Goal: Task Accomplishment & Management: Complete application form

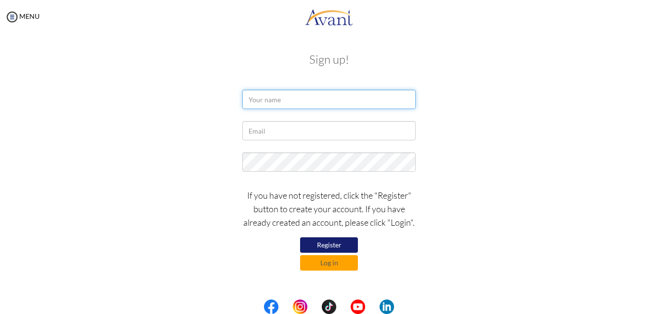
click at [302, 98] on input "text" at bounding box center [328, 99] width 173 height 19
type input "Igbinadolor Amieghogho"
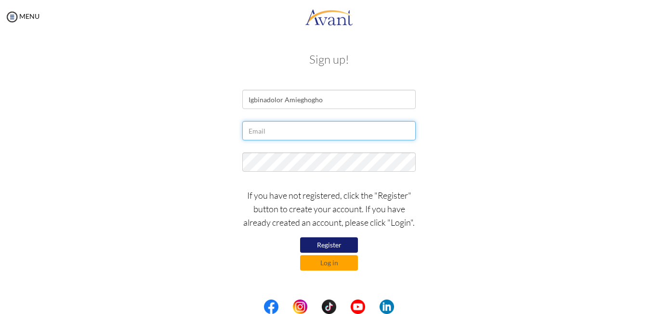
click at [283, 129] on input "text" at bounding box center [328, 130] width 173 height 19
type input "[EMAIL_ADDRESS][DOMAIN_NAME]"
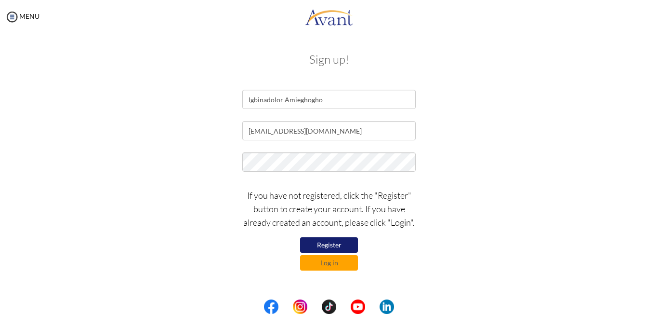
click at [513, 133] on div "[EMAIL_ADDRESS][DOMAIN_NAME]" at bounding box center [329, 133] width 564 height 24
click at [328, 243] on button "Register" at bounding box center [329, 244] width 58 height 15
click at [332, 244] on button "Register" at bounding box center [329, 244] width 58 height 15
click at [485, 129] on div "[EMAIL_ADDRESS][DOMAIN_NAME]" at bounding box center [329, 133] width 564 height 24
click at [329, 262] on button "Log in" at bounding box center [329, 262] width 58 height 15
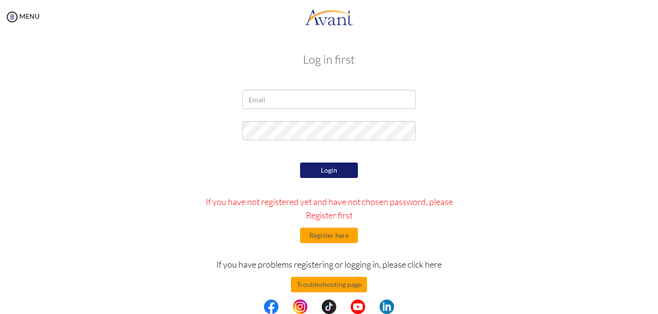
click at [654, 303] on center at bounding box center [329, 306] width 658 height 14
click at [654, 304] on center at bounding box center [329, 306] width 658 height 14
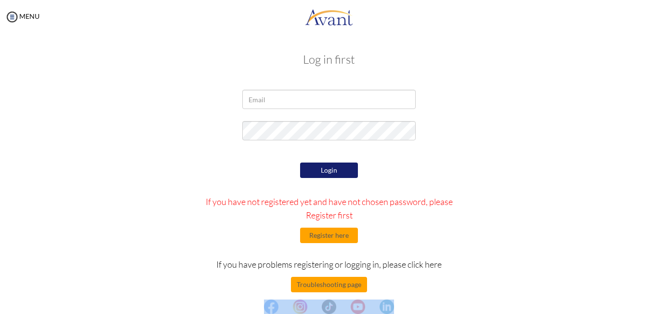
click at [654, 304] on center at bounding box center [329, 306] width 658 height 14
click at [511, 211] on div "Login If you have not registered yet and have not chosen password, please Regis…" at bounding box center [329, 250] width 564 height 181
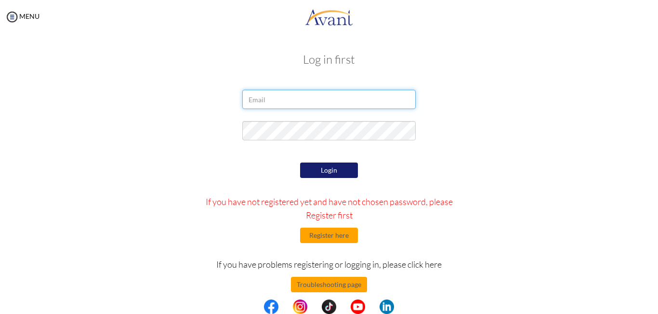
click at [283, 101] on input "email" at bounding box center [328, 99] width 173 height 19
type input "[EMAIL_ADDRESS][DOMAIN_NAME]"
click at [328, 174] on button "Login" at bounding box center [329, 169] width 58 height 15
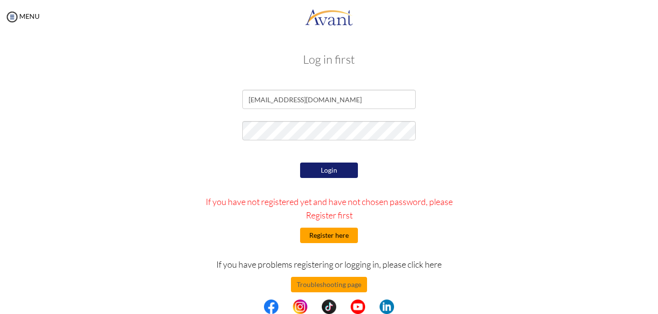
click at [327, 233] on button "Register here" at bounding box center [329, 234] width 58 height 15
click at [320, 170] on button "Login" at bounding box center [329, 169] width 58 height 15
click at [338, 286] on button "Troubleshooting page" at bounding box center [329, 283] width 76 height 15
